Goal: Complete application form

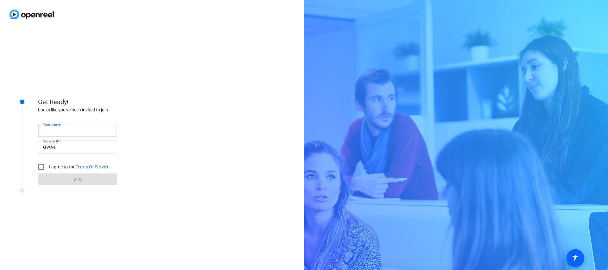
click at [83, 130] on input "Your name" at bounding box center [77, 131] width 69 height 8
type input "Christian Binder"
click at [41, 169] on input "I agree to the Terms Of Service" at bounding box center [41, 167] width 13 height 13
checkbox input "true"
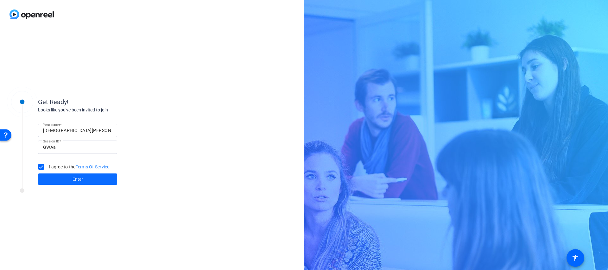
click at [67, 179] on span at bounding box center [77, 179] width 79 height 15
